Goal: Information Seeking & Learning: Find specific page/section

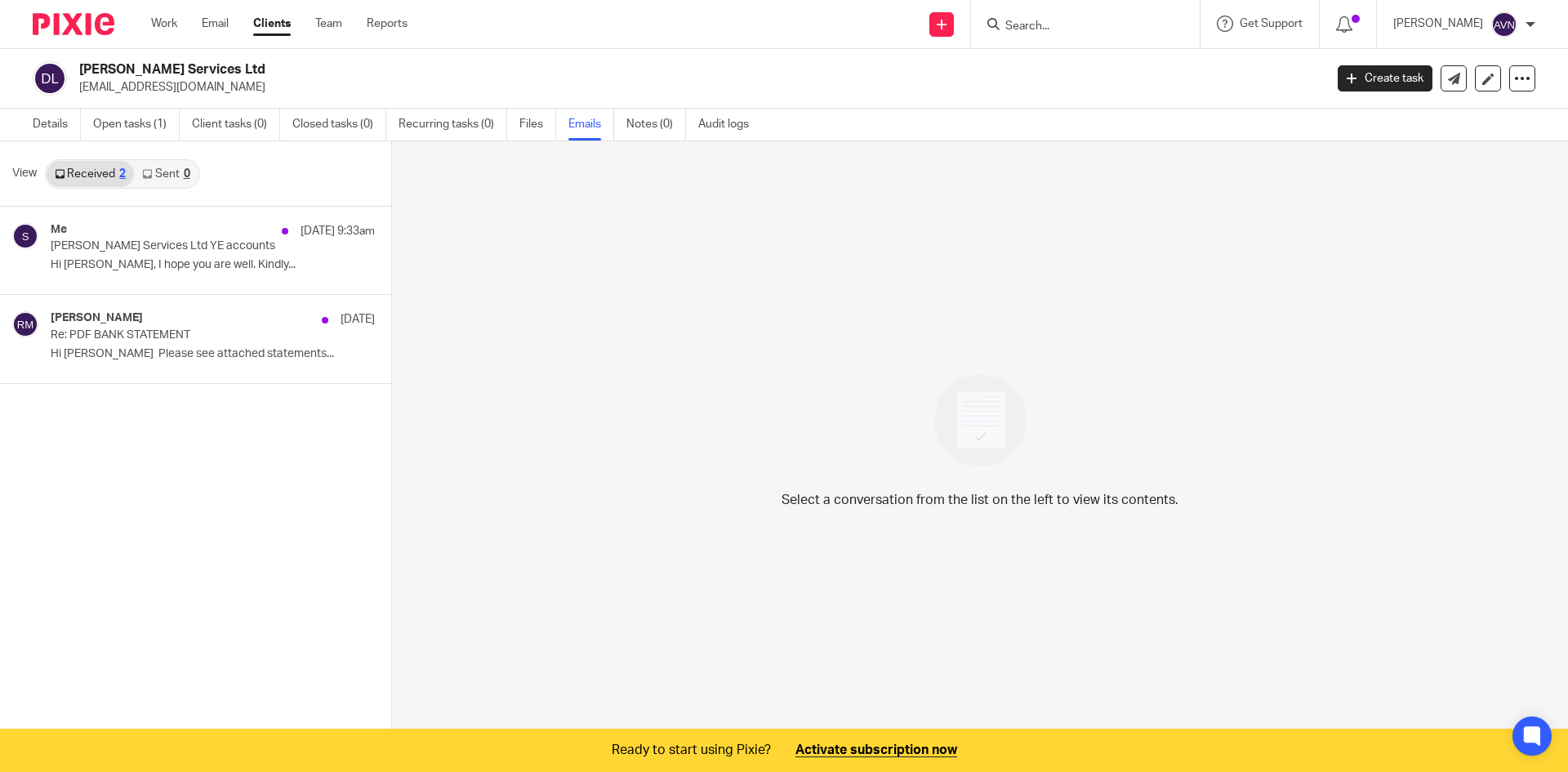
drag, startPoint x: 0, startPoint y: 0, endPoint x: 1010, endPoint y: 28, distance: 1010.4
click at [1010, 28] on input "Search" at bounding box center [1078, 26] width 147 height 15
type input "joy"
click at [1061, 66] on link at bounding box center [1158, 64] width 314 height 25
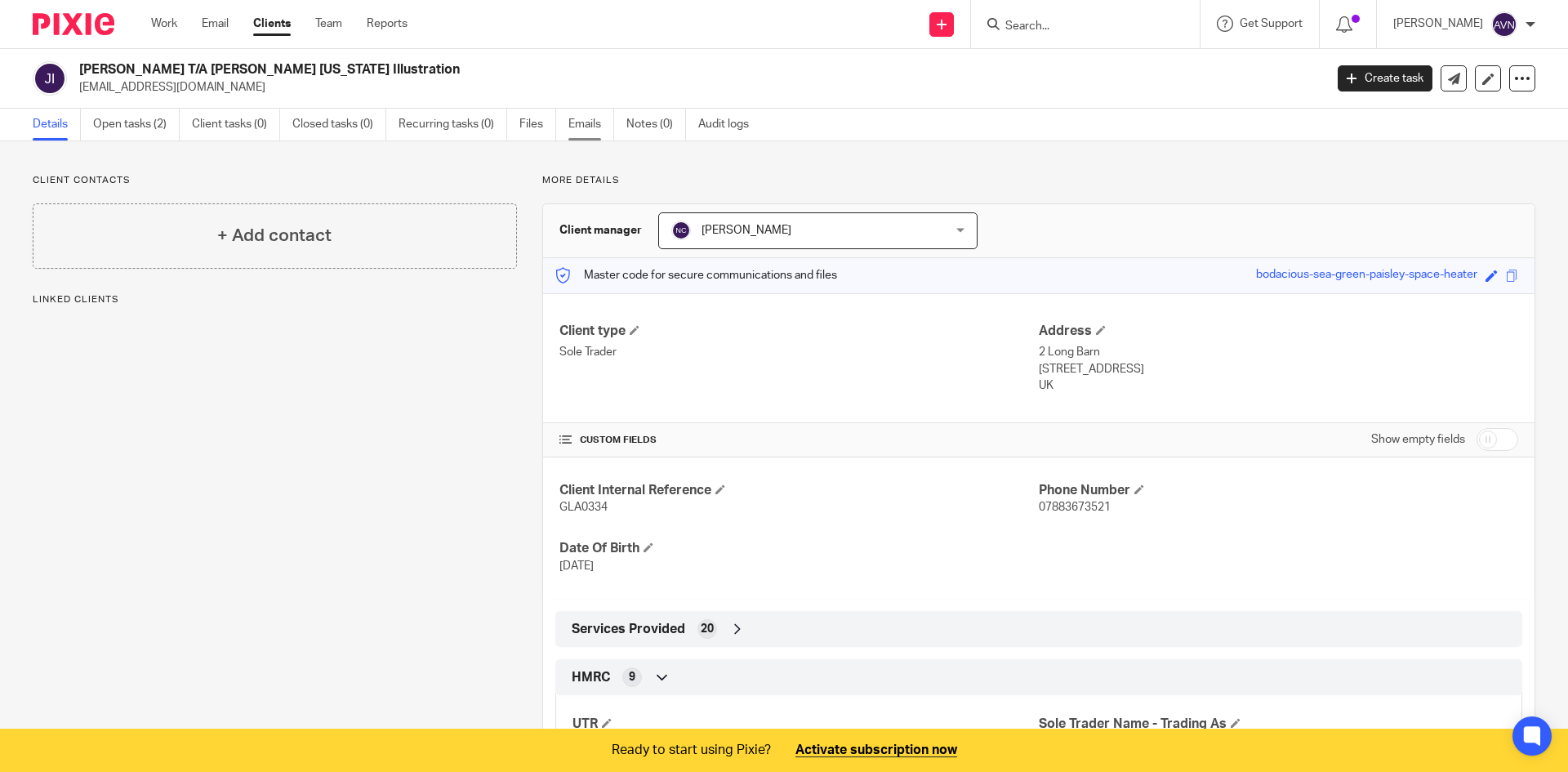
click at [595, 123] on link "Emails" at bounding box center [591, 125] width 46 height 32
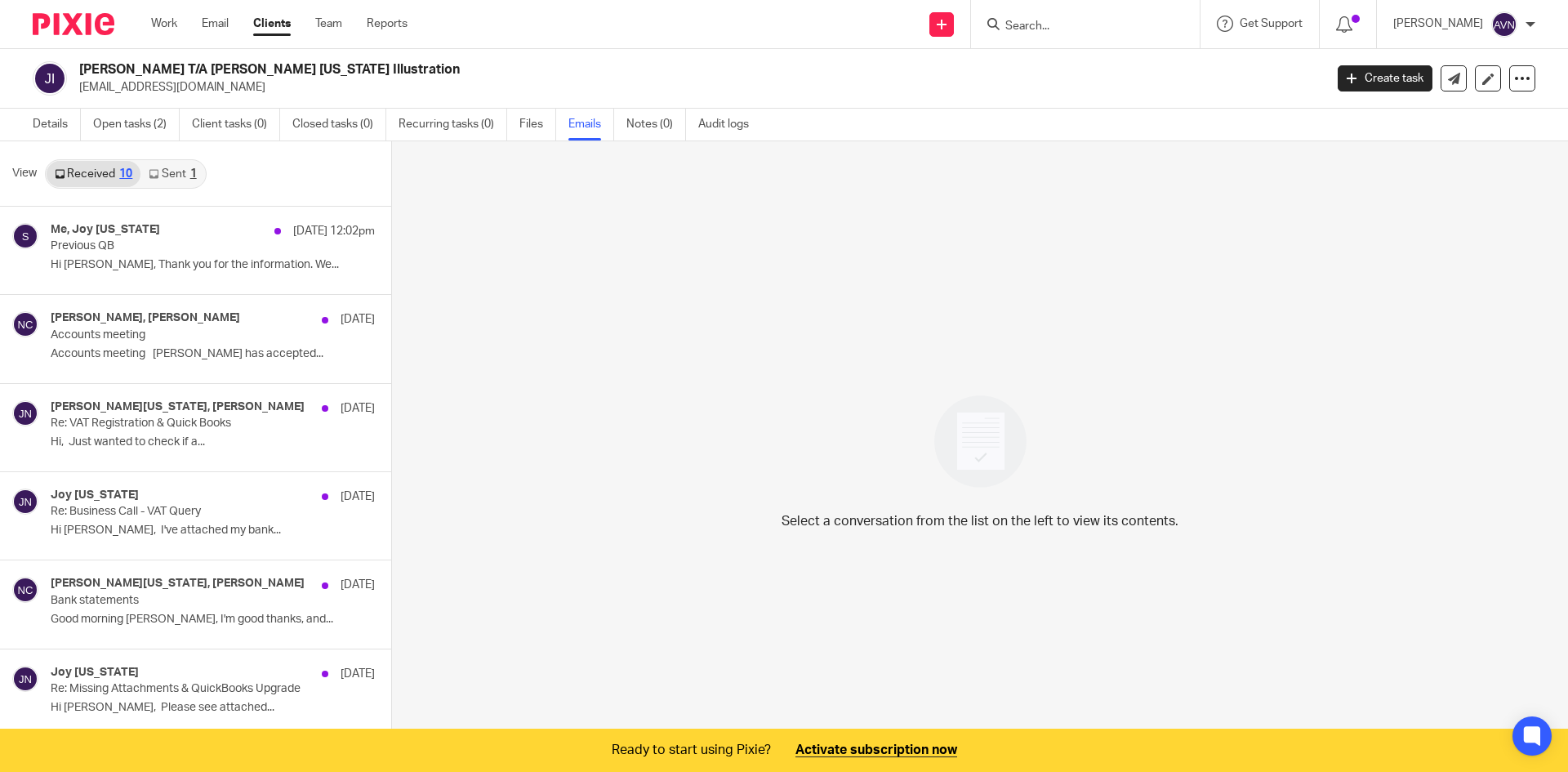
click at [173, 276] on div "Me, Joy Nevada 19 Aug 12:02pm Previous QB Hi Joy, Thank you for the information…" at bounding box center [213, 250] width 324 height 54
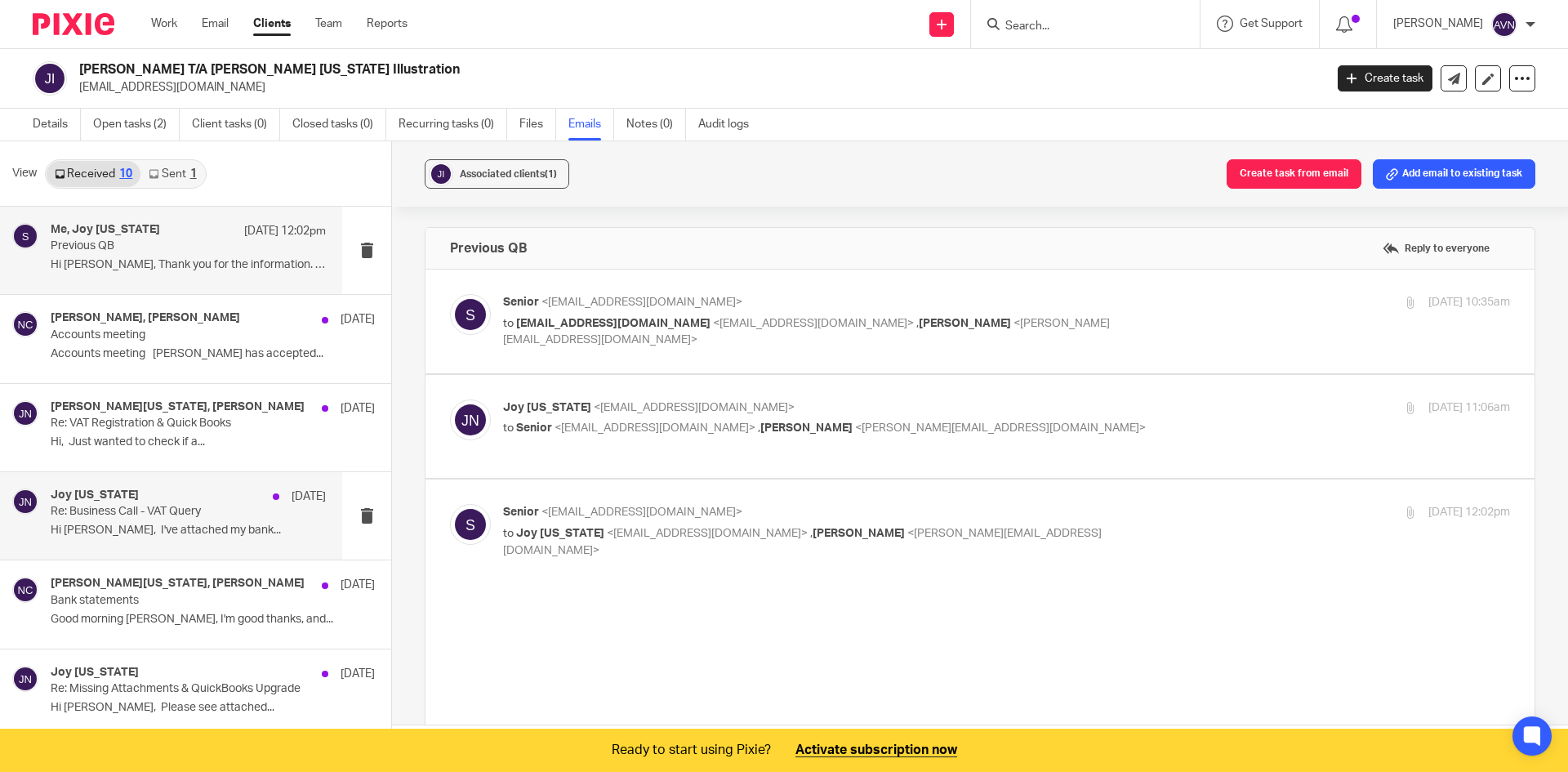
click at [149, 678] on div "Joy Nevada 28 Jul" at bounding box center [213, 674] width 324 height 17
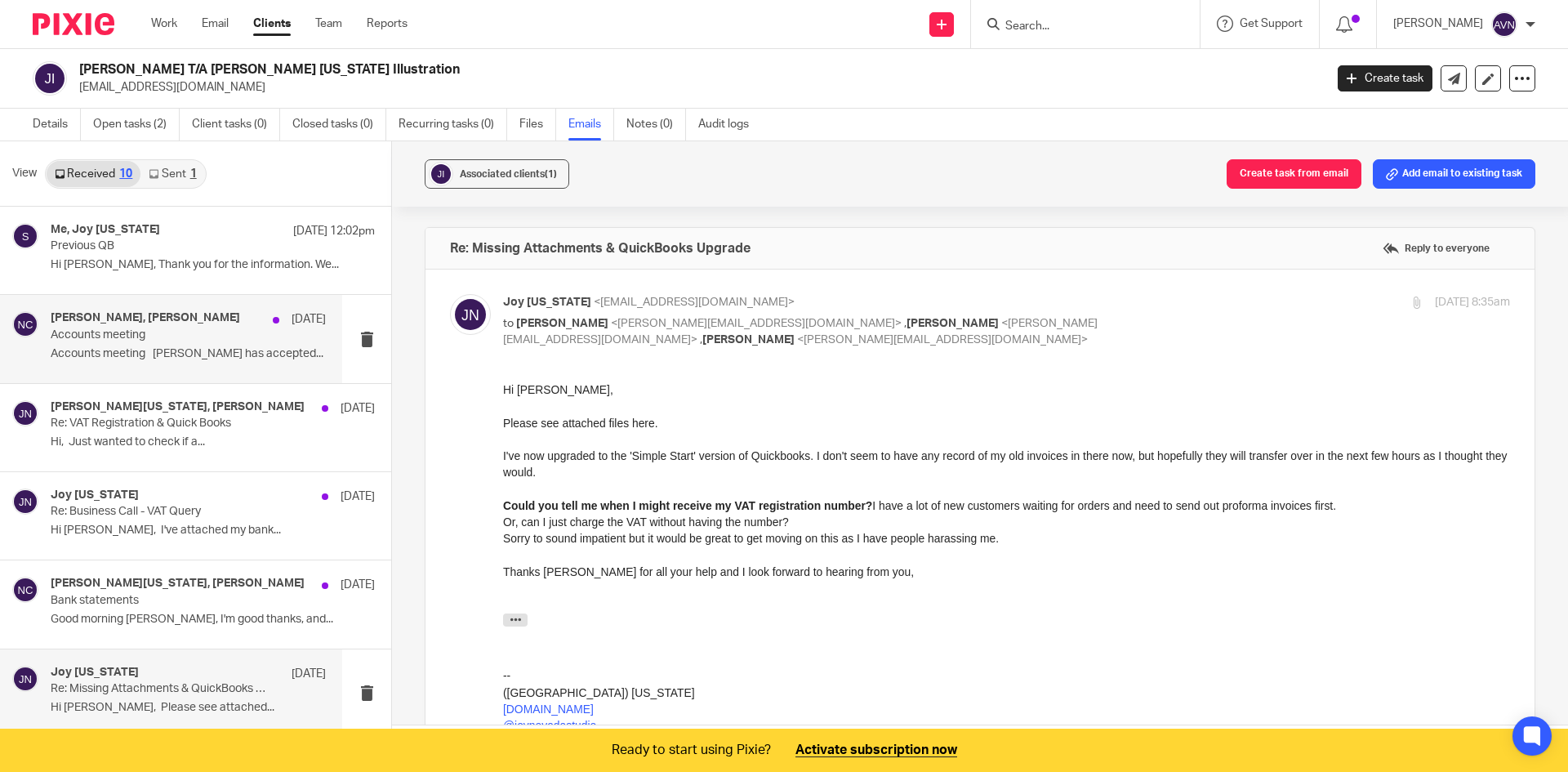
click at [146, 332] on p "Accounts meeting" at bounding box center [161, 335] width 221 height 14
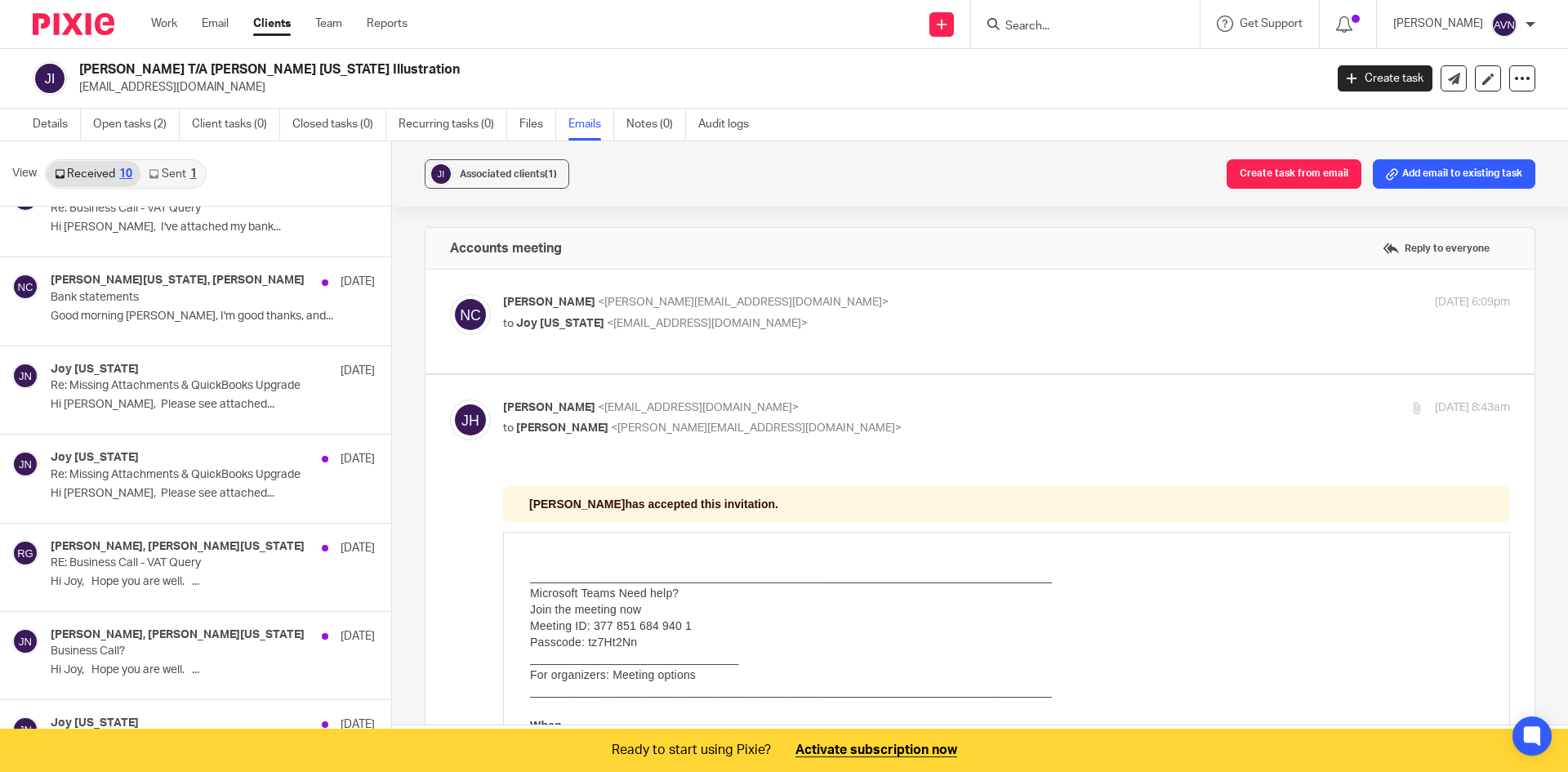
scroll to position [318, 0]
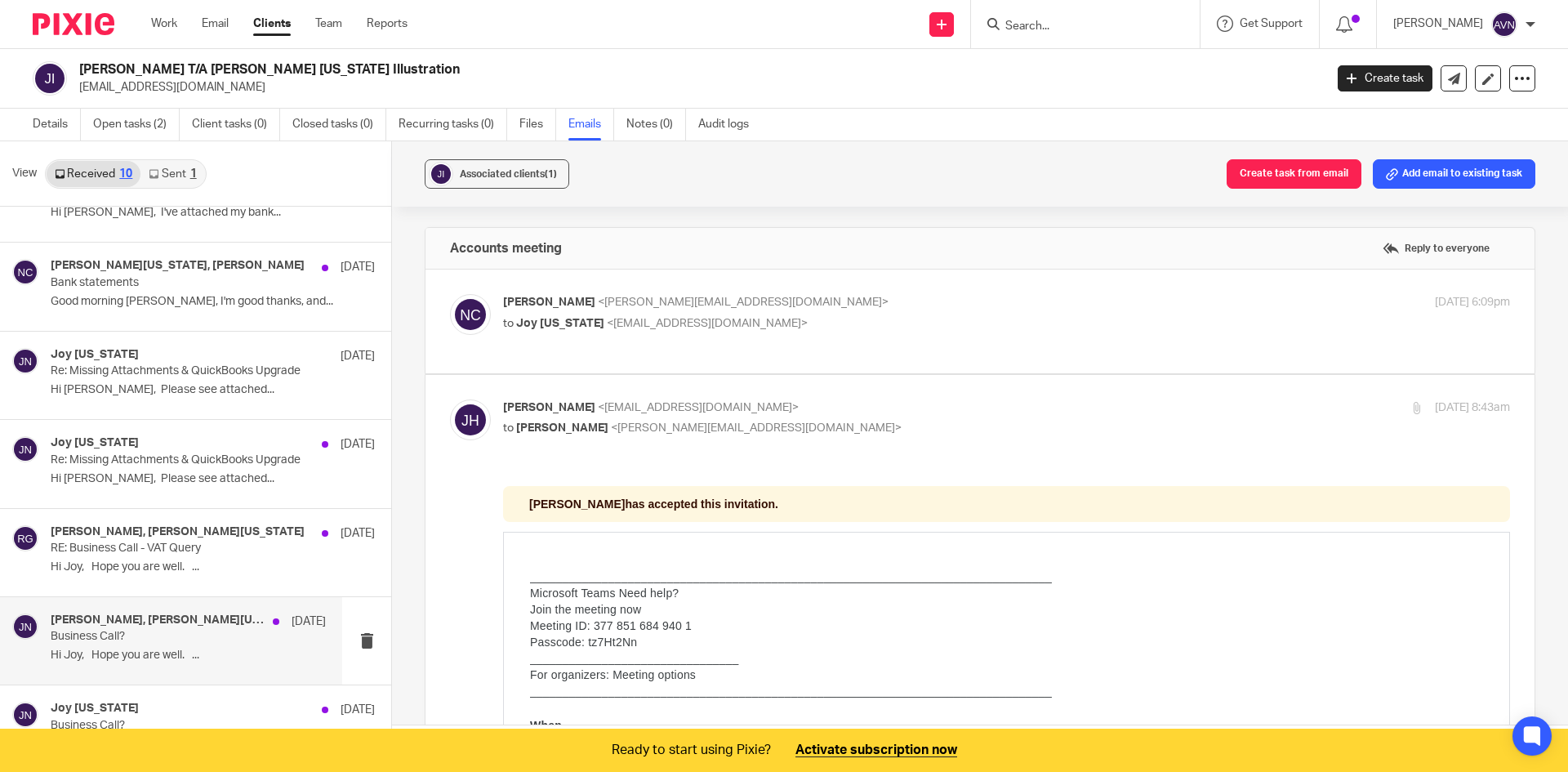
click at [101, 640] on p "Business Call?" at bounding box center [161, 637] width 221 height 14
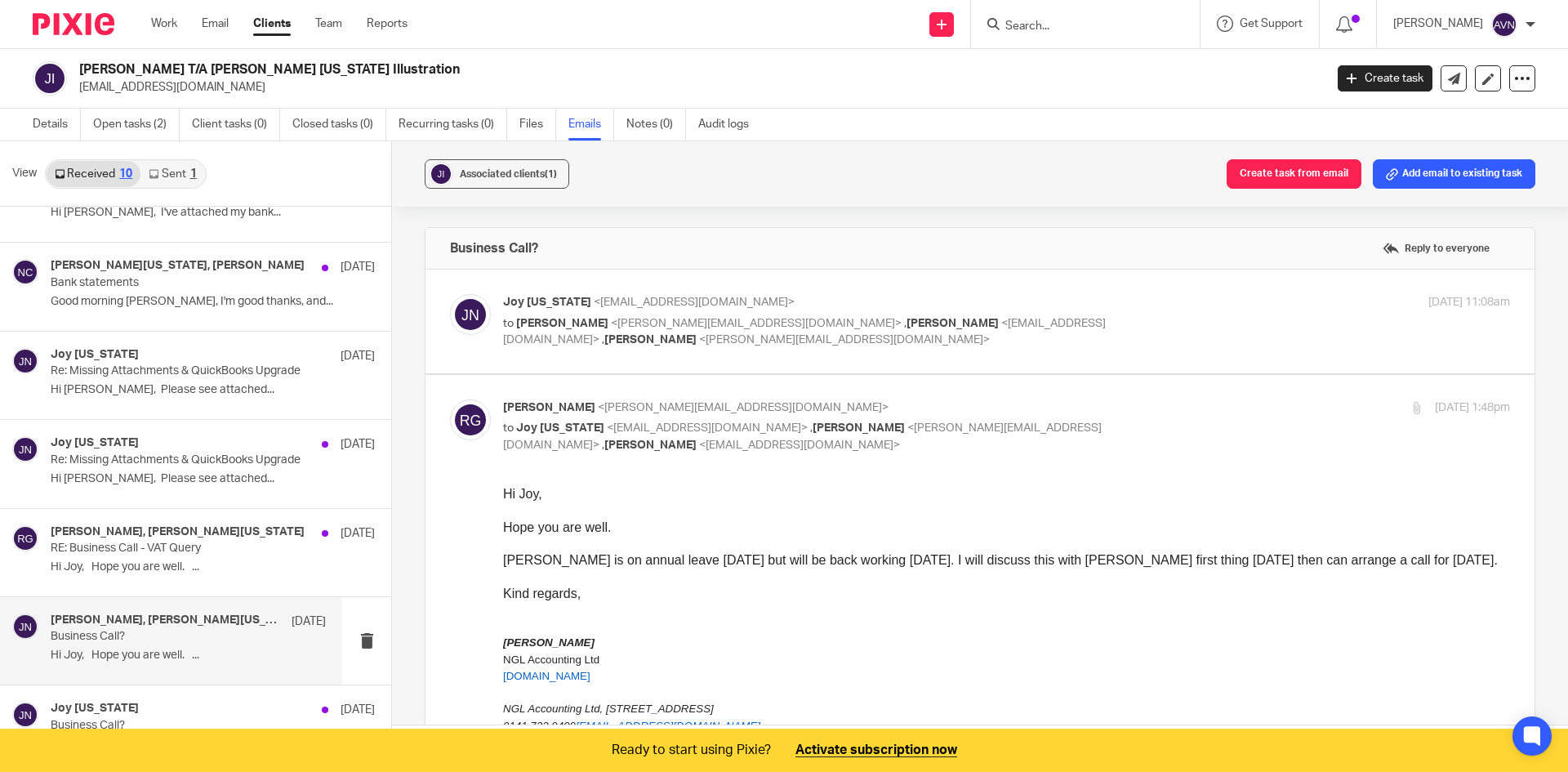
scroll to position [0, 0]
click at [179, 360] on div "Joy Nevada 28 Jul" at bounding box center [189, 356] width 275 height 17
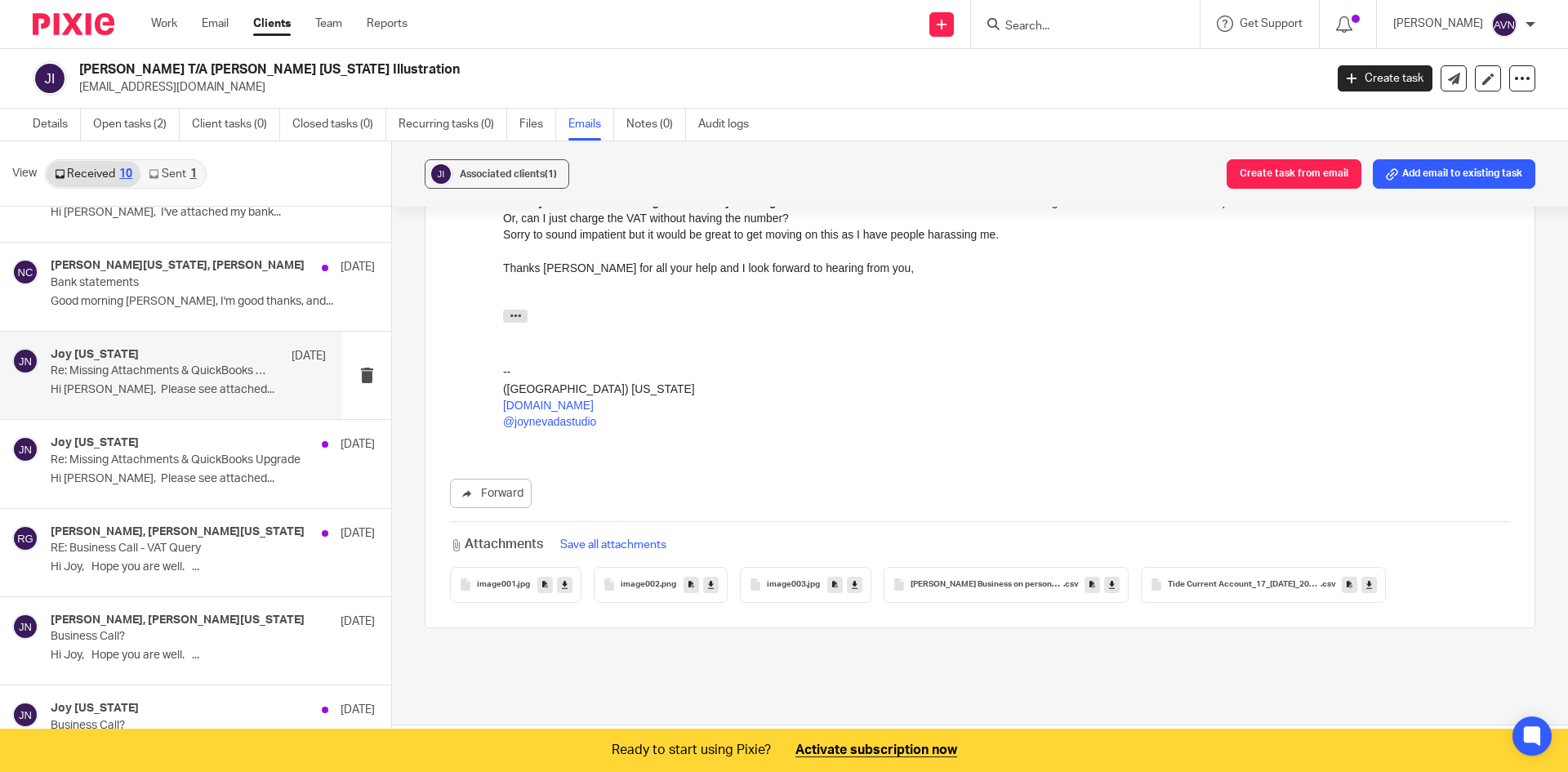
scroll to position [303, 0]
click at [1227, 587] on span "Tide Current Account_17_Jul_2025_075103 (1)" at bounding box center [1244, 586] width 153 height 10
click at [1366, 588] on icon at bounding box center [1369, 586] width 6 height 12
click at [1006, 24] on input "Search" at bounding box center [1078, 26] width 147 height 15
type input "southsi"
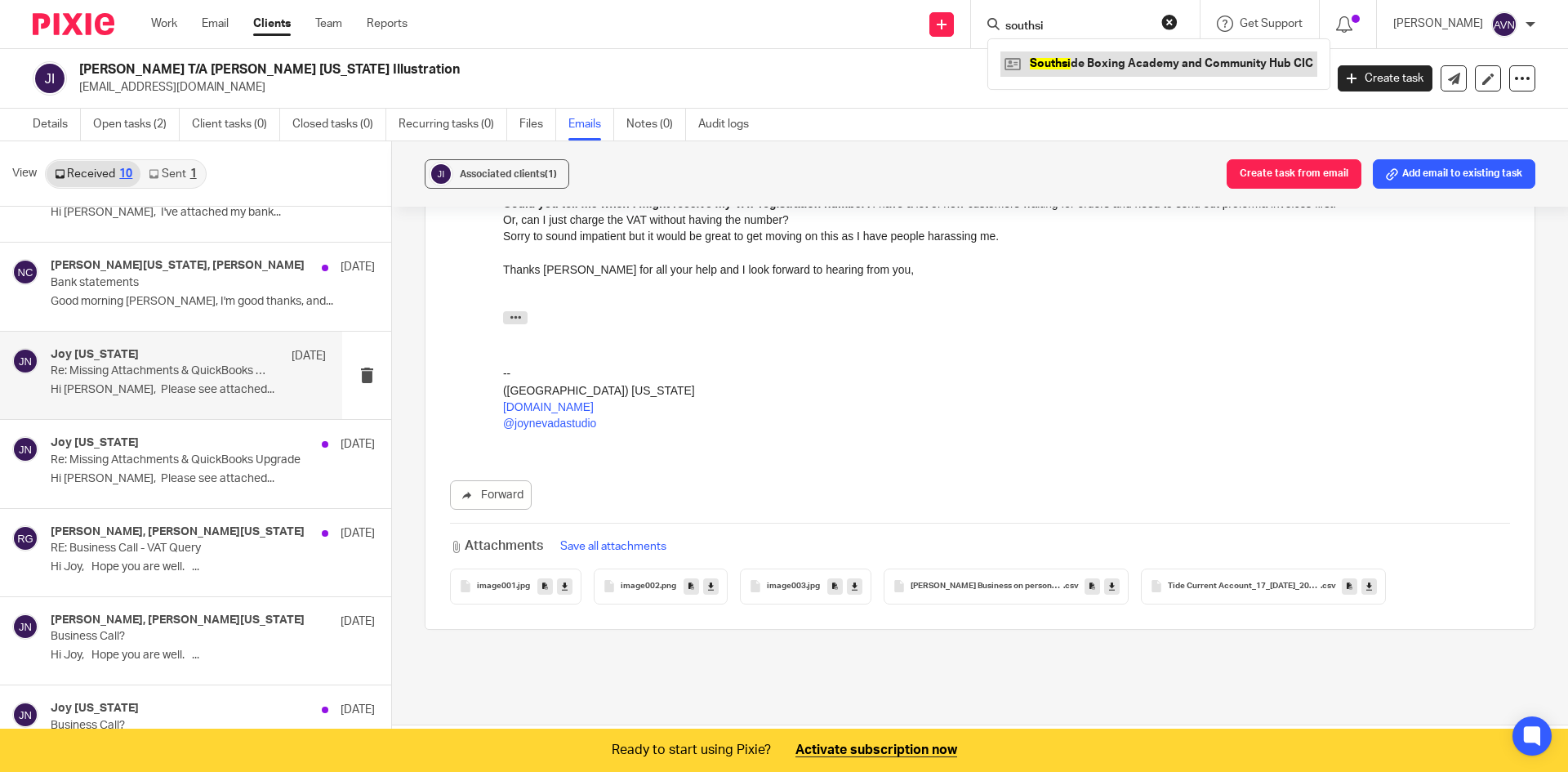
click at [1093, 75] on link at bounding box center [1158, 64] width 317 height 25
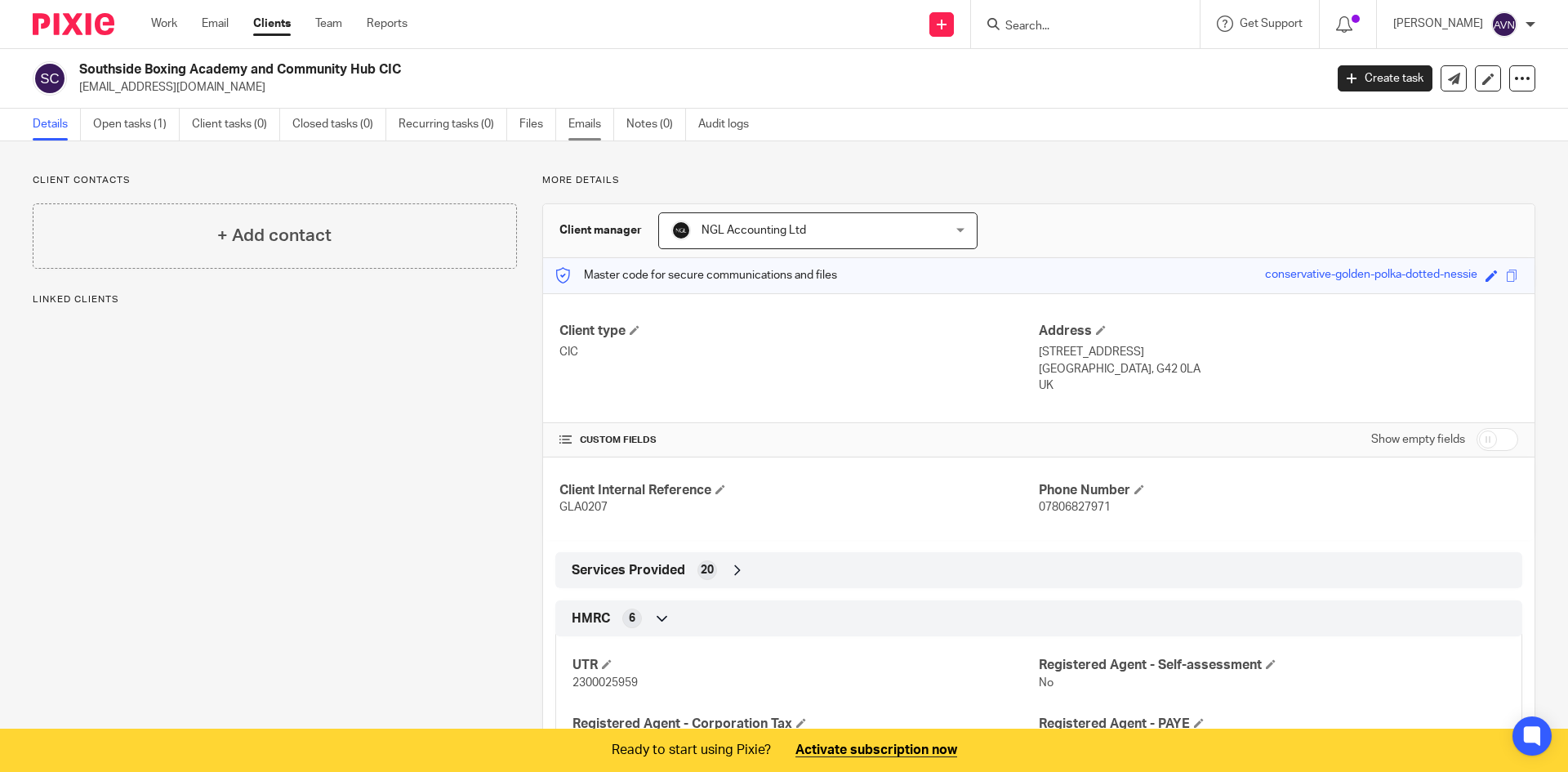
click at [591, 120] on link "Emails" at bounding box center [591, 125] width 46 height 32
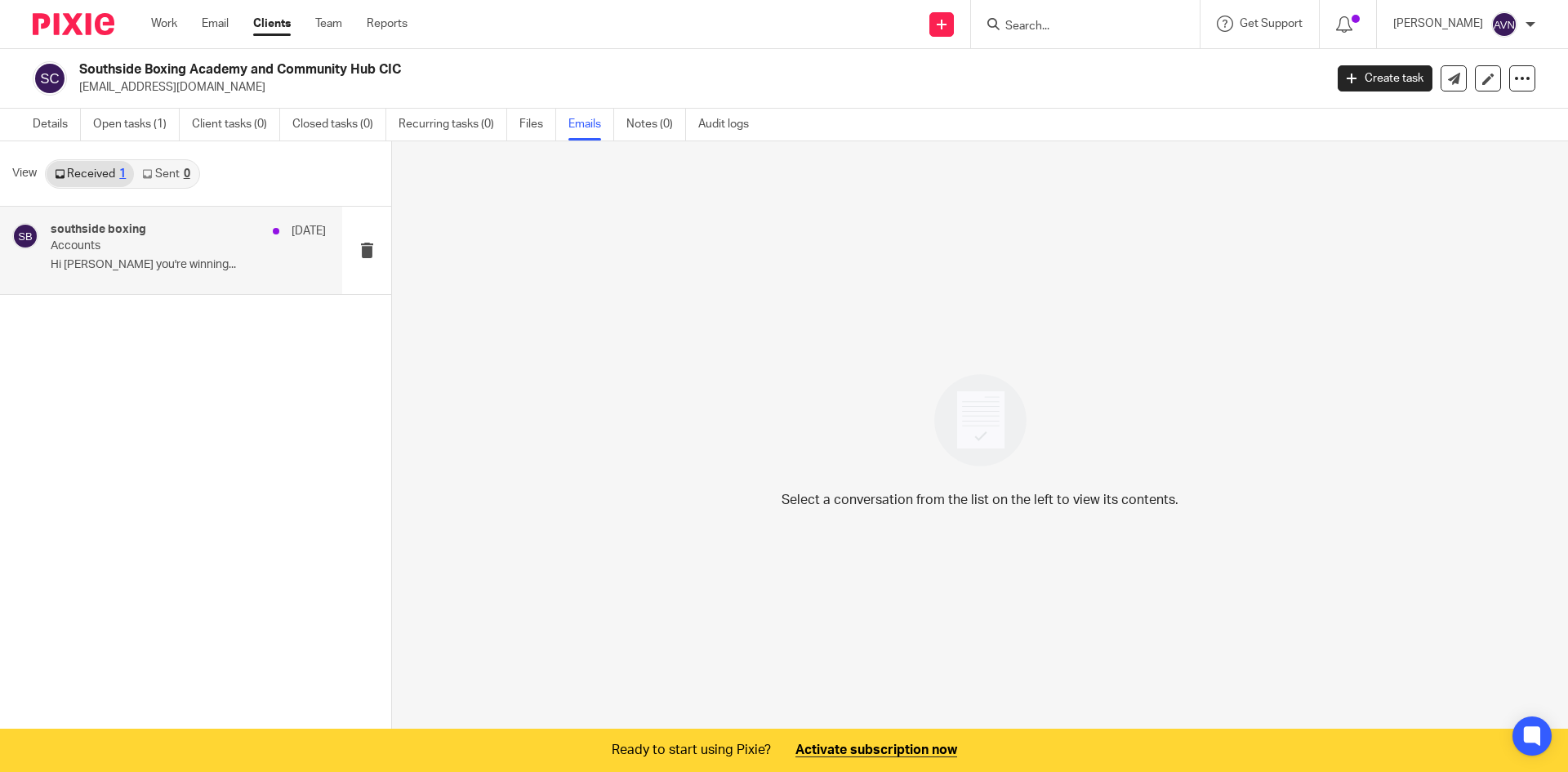
click at [156, 262] on p "Hi [PERSON_NAME] you're winning..." at bounding box center [189, 265] width 275 height 14
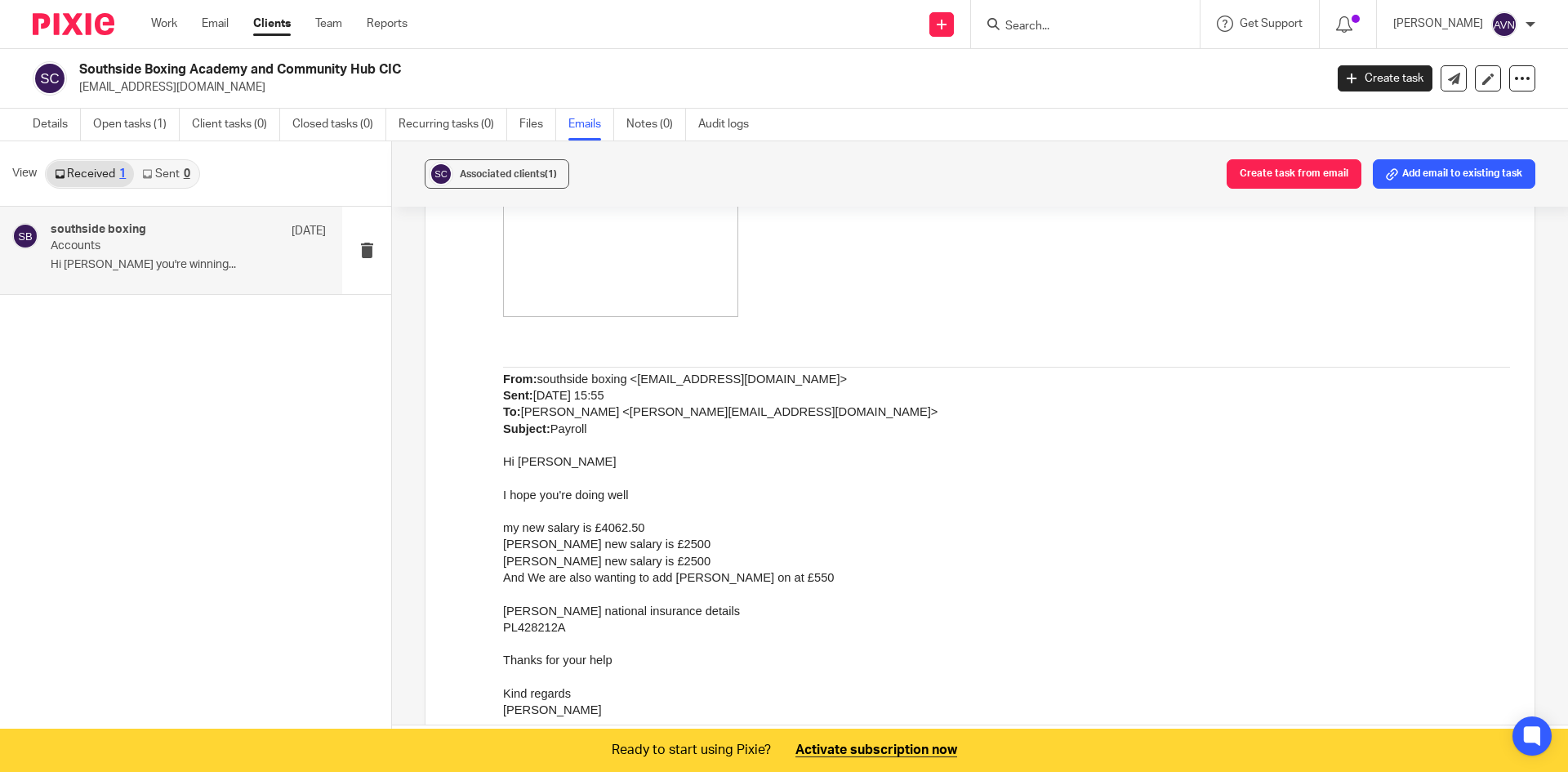
scroll to position [1342, 0]
